Goal: Information Seeking & Learning: Find specific fact

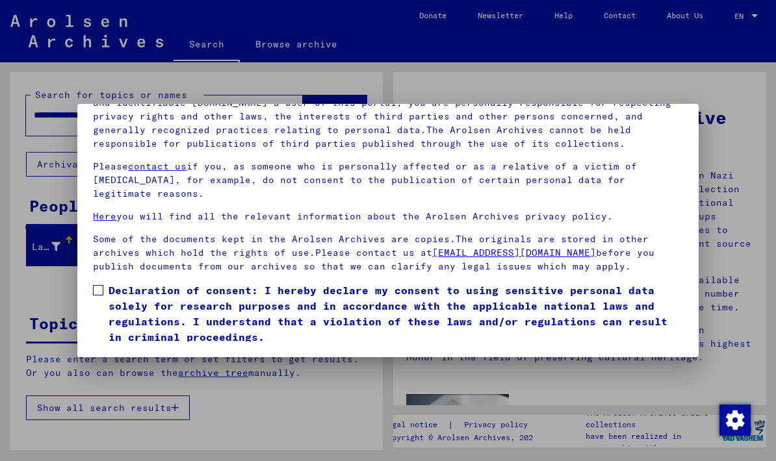
scroll to position [145, 0]
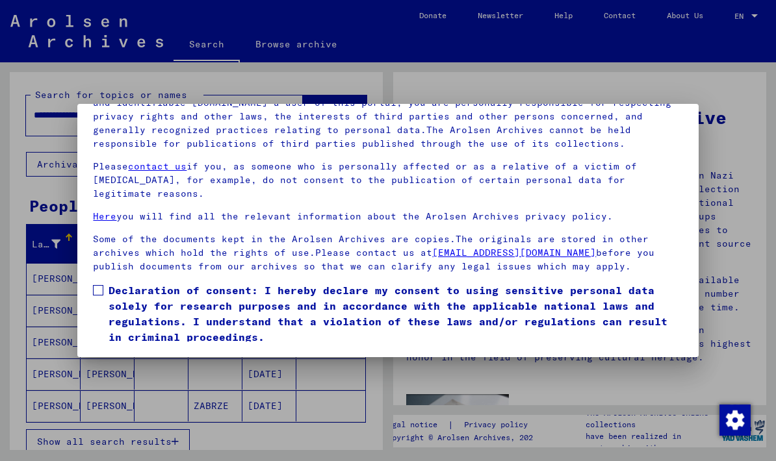
click at [90, 255] on mat-dialog-content "Our terms of use were established by the international commission, which is the…" at bounding box center [387, 192] width 620 height 300
click at [94, 285] on span at bounding box center [98, 290] width 10 height 10
click at [129, 351] on button "I agree" at bounding box center [124, 363] width 63 height 25
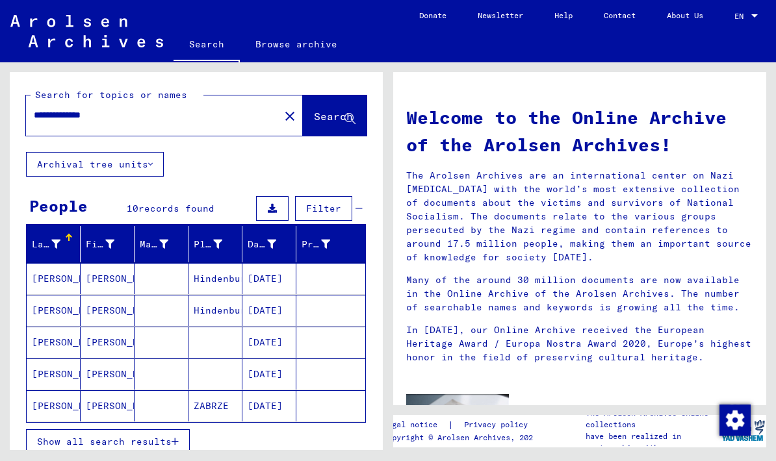
scroll to position [0, 0]
click at [282, 115] on mat-icon "close" at bounding box center [290, 116] width 16 height 16
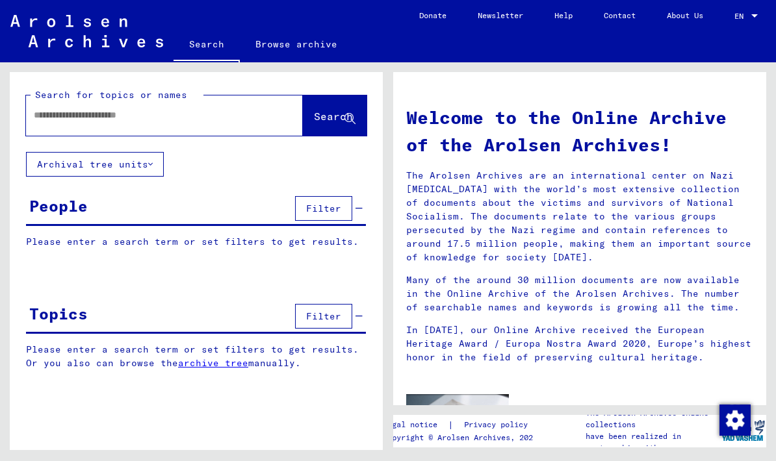
click at [48, 119] on input "text" at bounding box center [149, 115] width 230 height 14
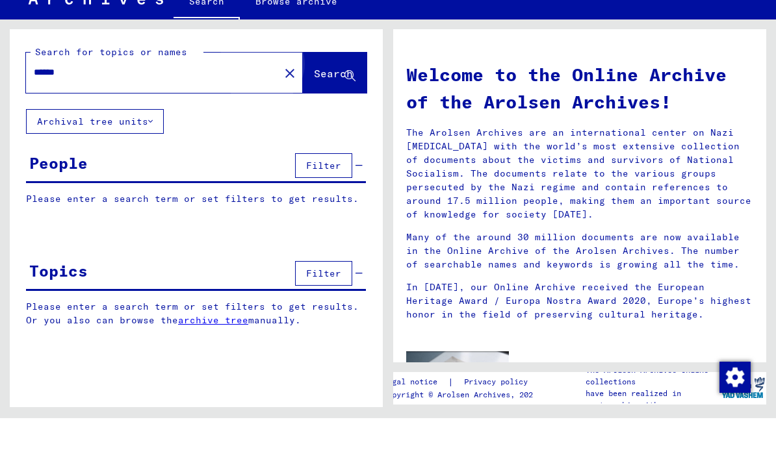
type input "******"
click at [315, 110] on span "Search" at bounding box center [333, 116] width 39 height 13
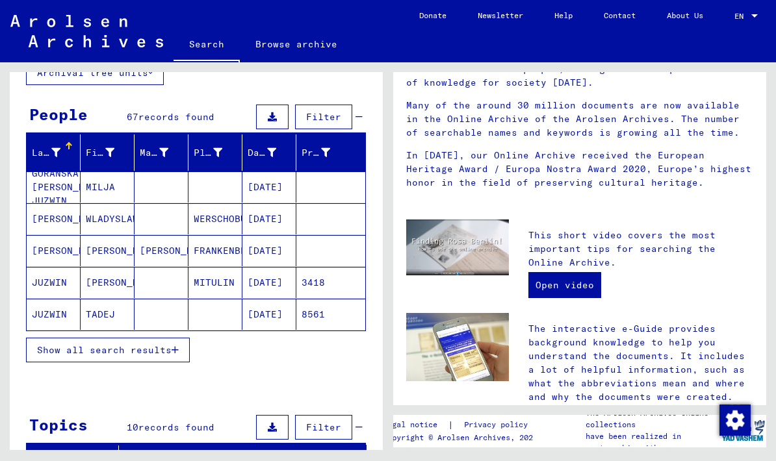
scroll to position [94, 0]
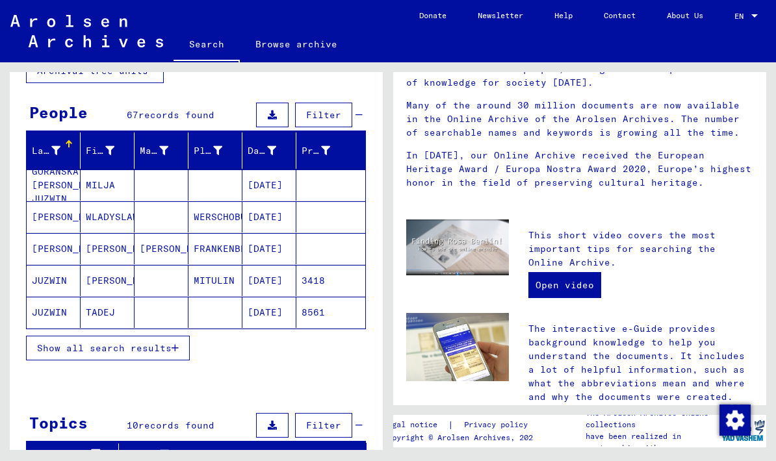
click at [95, 348] on span "Show all search results" at bounding box center [104, 348] width 134 height 12
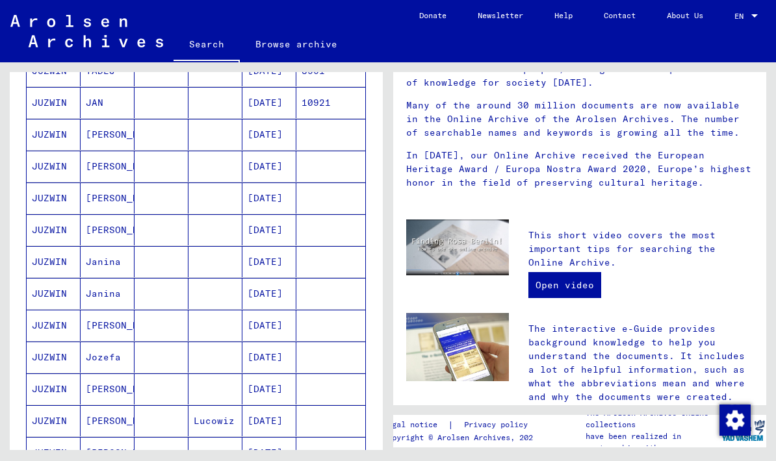
scroll to position [367, 0]
click at [81, 262] on mat-cell "Janina" at bounding box center [108, 261] width 54 height 31
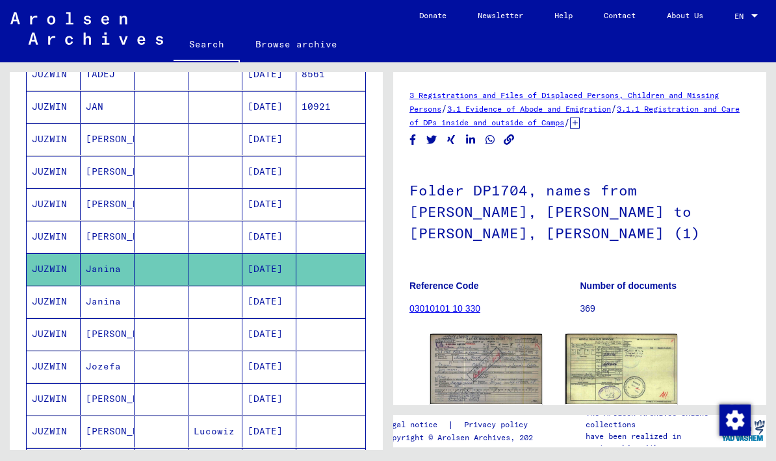
click at [495, 351] on img at bounding box center [486, 369] width 112 height 70
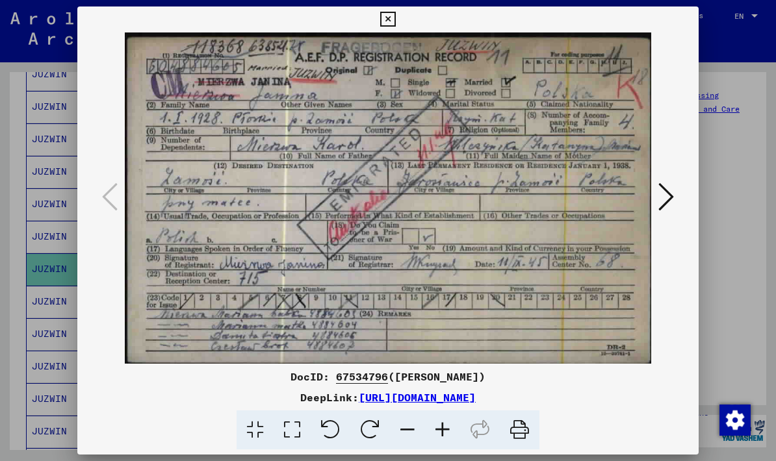
click at [395, 18] on icon at bounding box center [387, 20] width 15 height 16
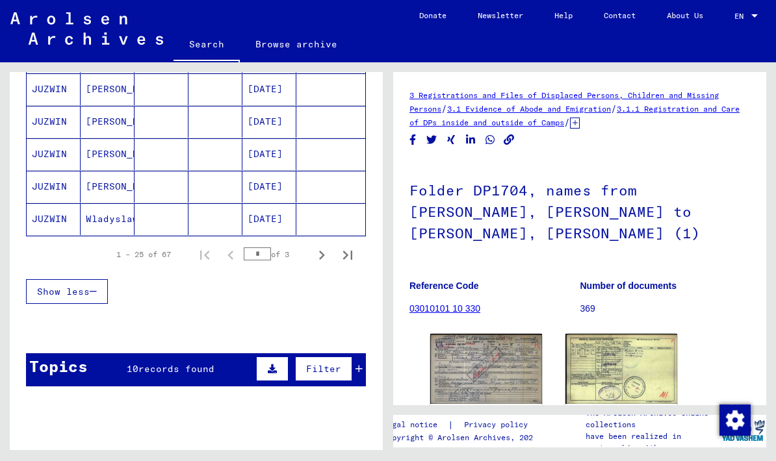
scroll to position [840, 0]
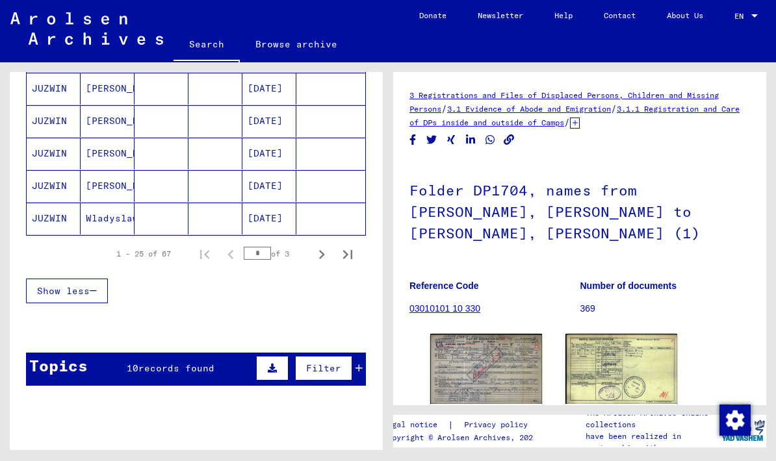
click at [319, 255] on icon "Next page" at bounding box center [321, 255] width 18 height 18
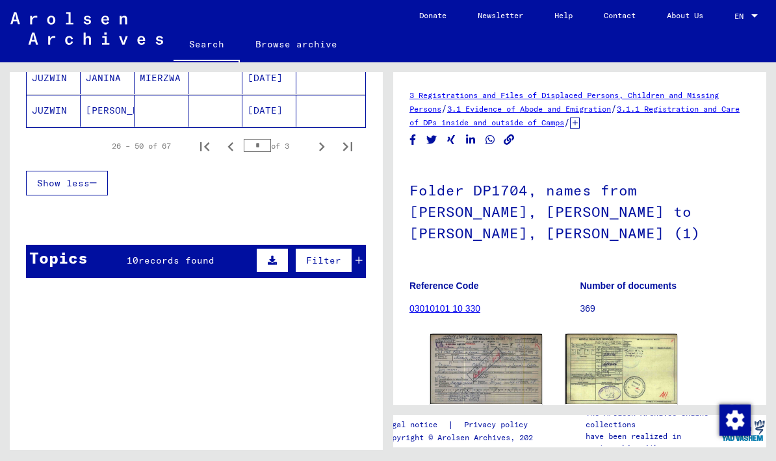
scroll to position [946, 0]
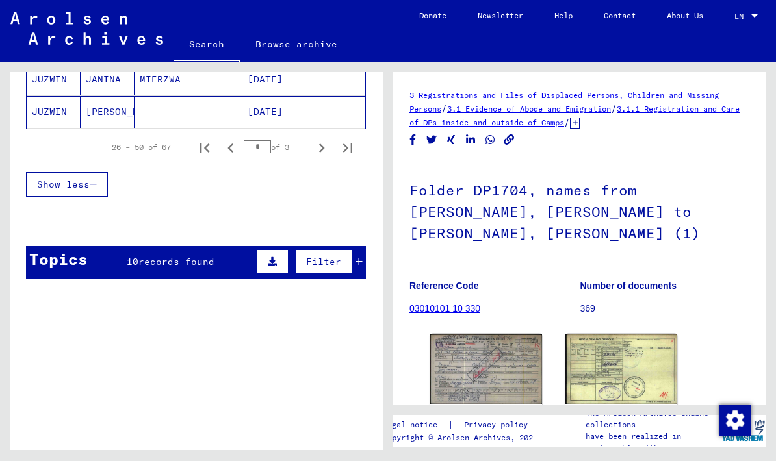
click at [314, 151] on icon "Next page" at bounding box center [321, 148] width 18 height 18
type input "*"
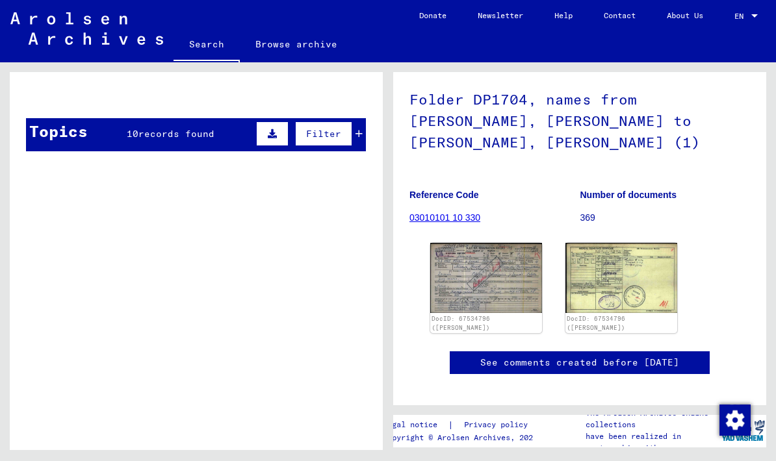
scroll to position [155, 0]
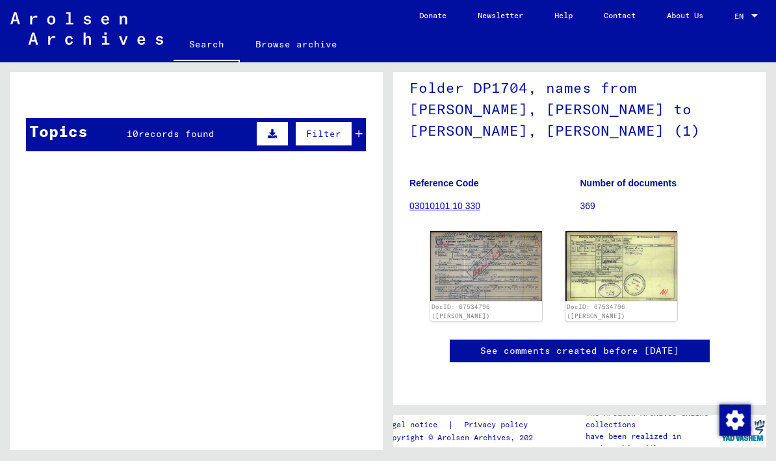
click at [763, 188] on yv-its-full-details "3 Registrations and Files of Displaced Persons, Children and Missing Persons / …" at bounding box center [579, 187] width 373 height 403
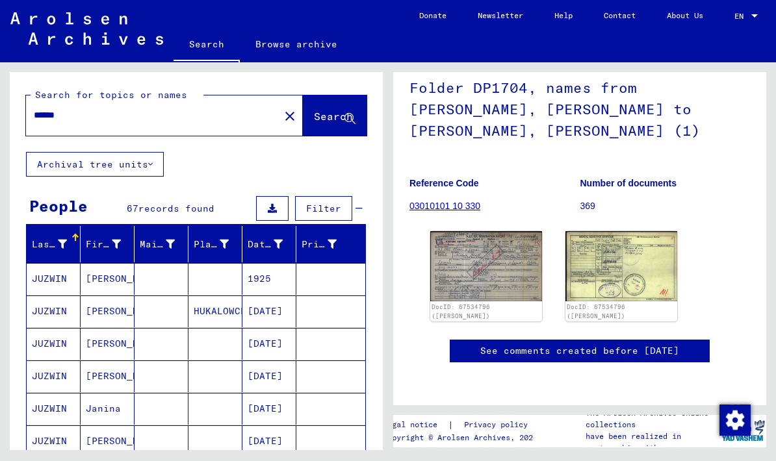
scroll to position [0, 0]
click at [75, 118] on input "******" at bounding box center [153, 115] width 238 height 14
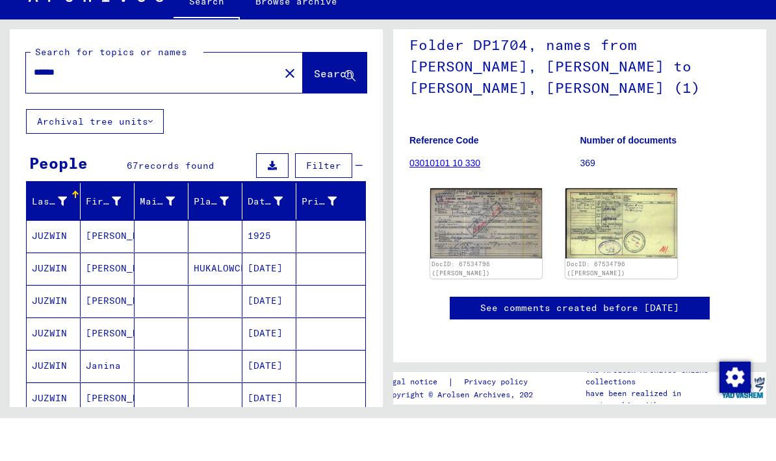
type input "******"
click at [319, 95] on button "Search" at bounding box center [335, 115] width 64 height 40
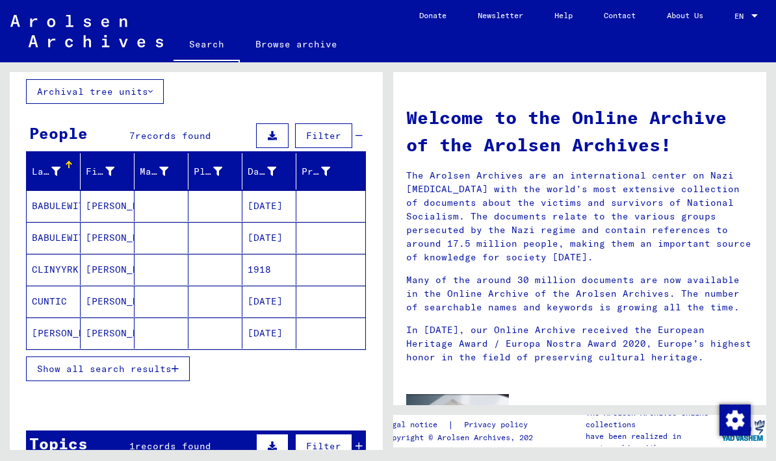
scroll to position [90, 0]
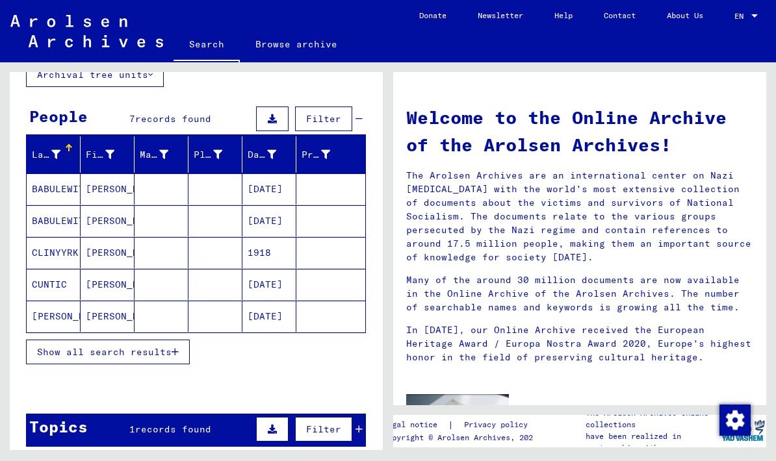
click at [87, 356] on span "Show all search results" at bounding box center [104, 352] width 134 height 12
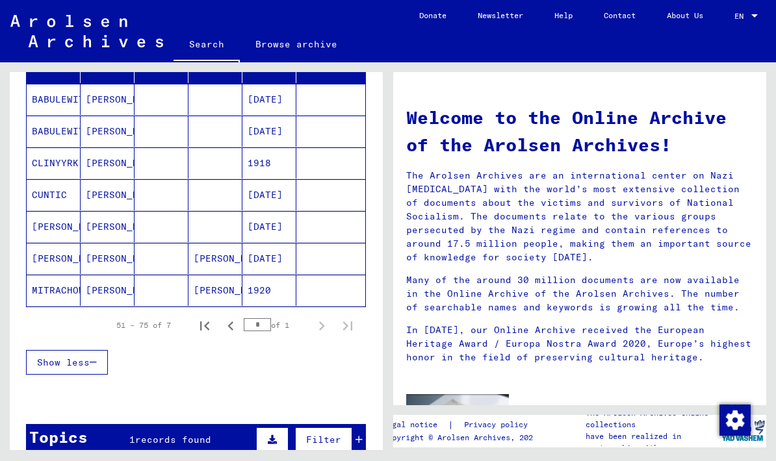
scroll to position [181, 0]
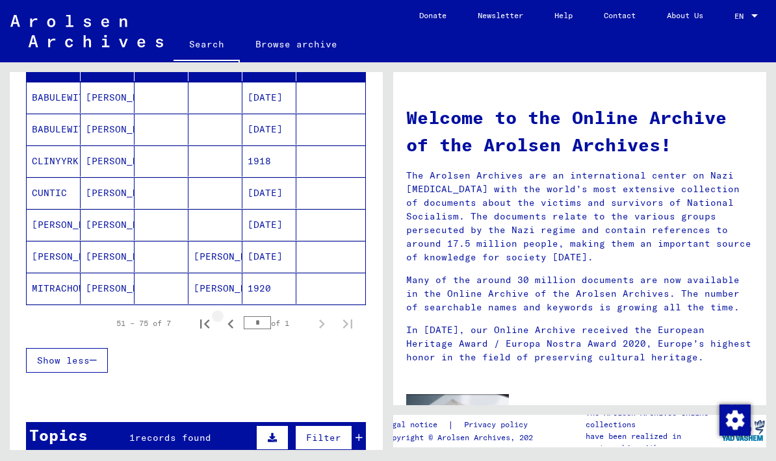
click at [235, 325] on icon "Previous page" at bounding box center [230, 324] width 18 height 18
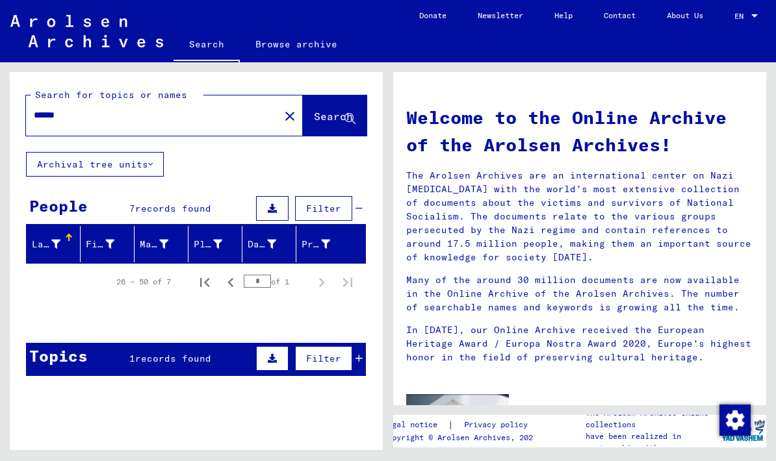
click at [235, 286] on icon "Previous page" at bounding box center [230, 282] width 18 height 18
type input "*"
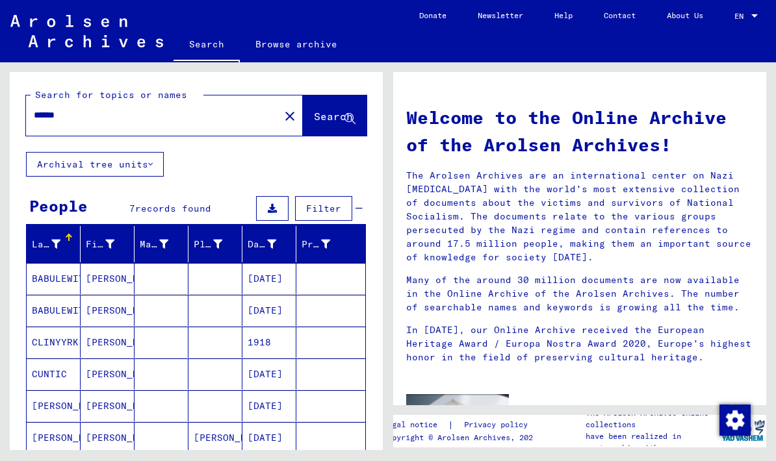
click at [282, 111] on mat-icon "close" at bounding box center [290, 116] width 16 height 16
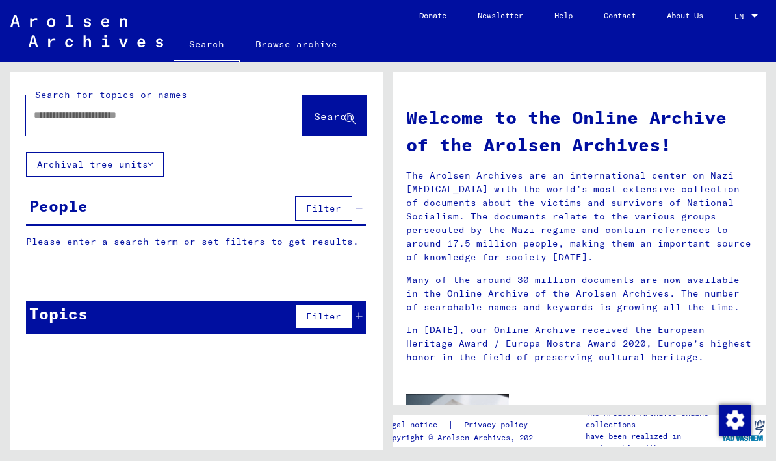
click at [71, 120] on input "text" at bounding box center [149, 115] width 230 height 14
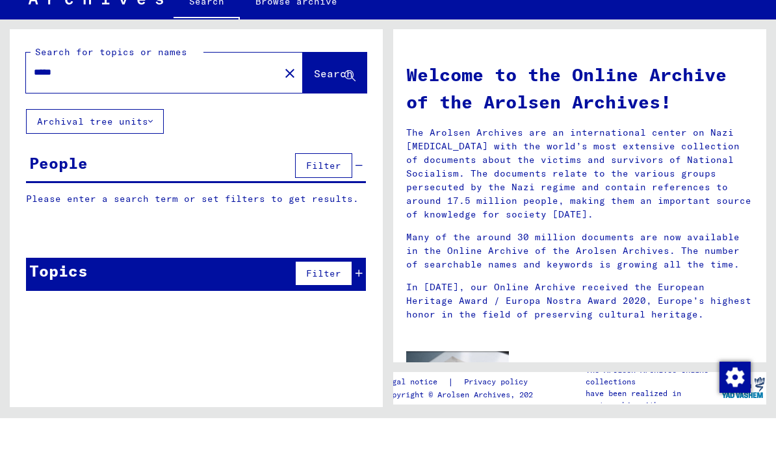
type input "******"
